Goal: Information Seeking & Learning: Learn about a topic

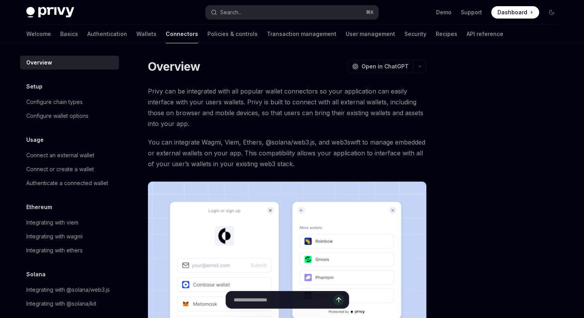
type textarea "*"
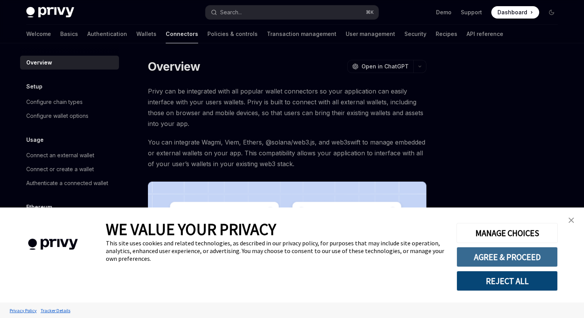
click at [500, 252] on button "AGREE & PROCEED" at bounding box center [507, 257] width 101 height 20
